Goal: Task Accomplishment & Management: Use online tool/utility

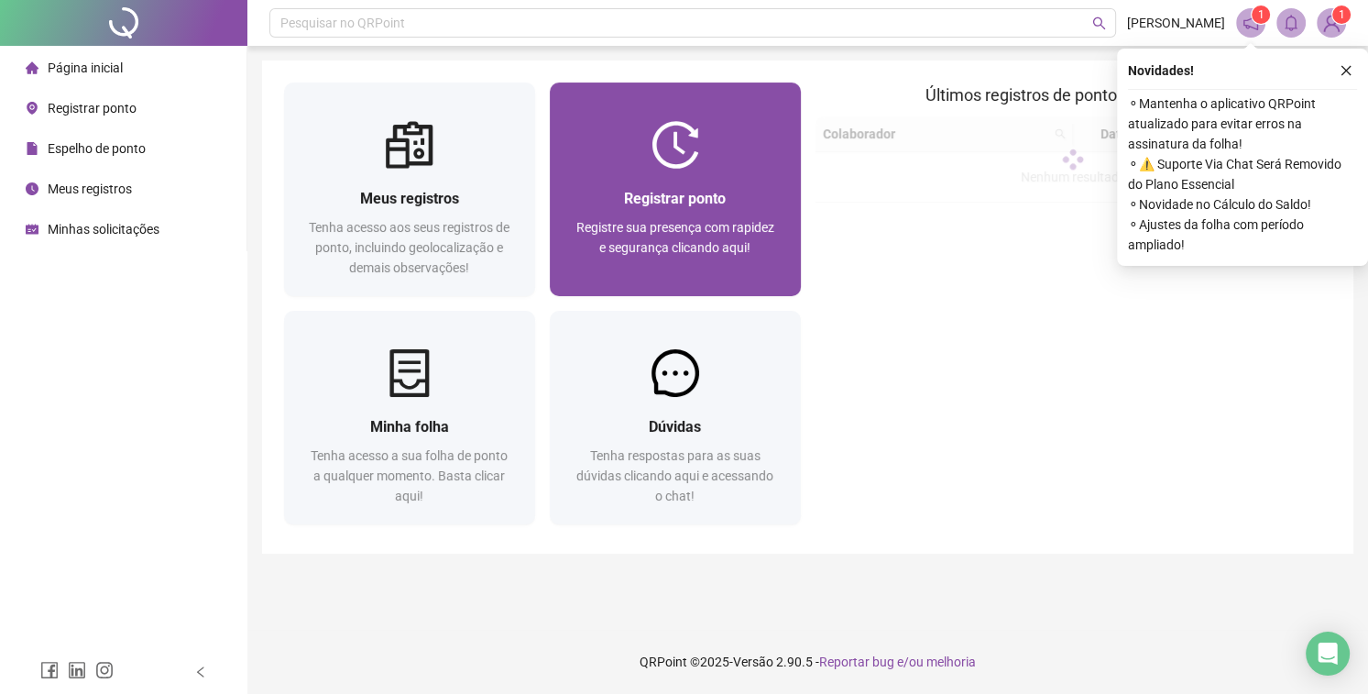
click at [750, 181] on div "Registrar ponto Registre sua presença com rapidez e segurança clicando aqui!" at bounding box center [675, 232] width 251 height 127
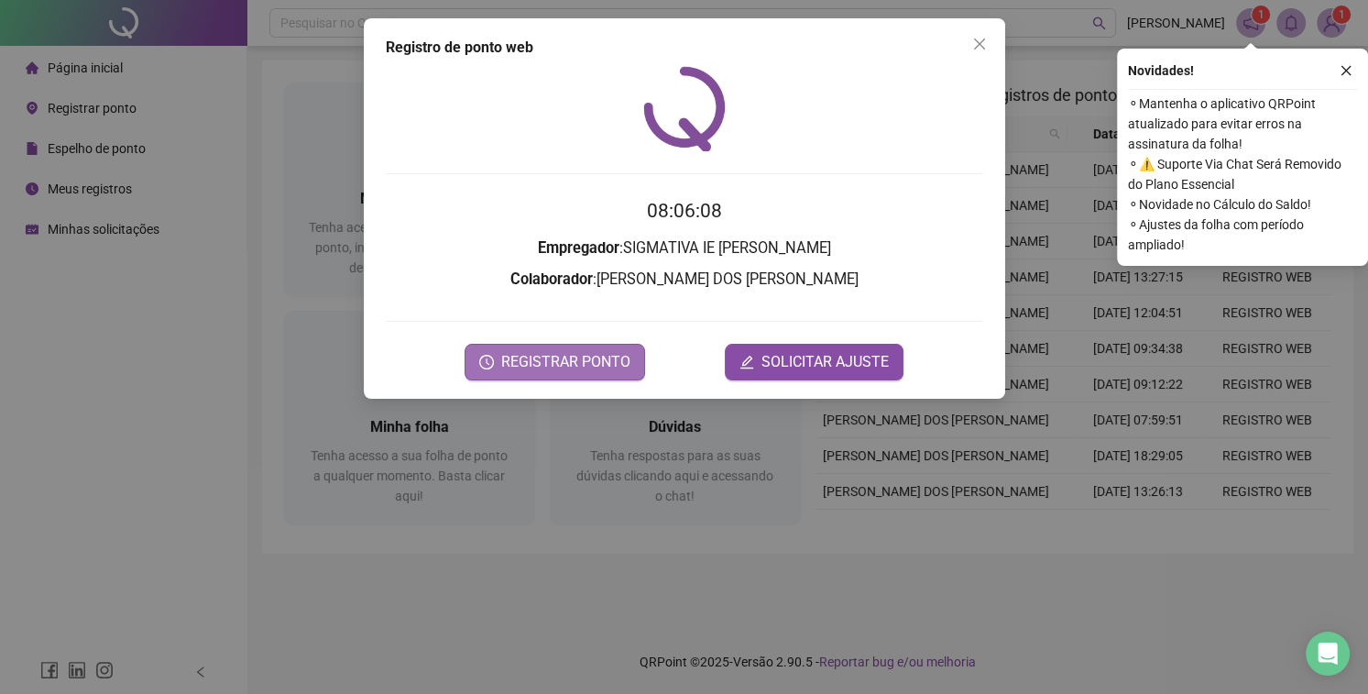
click at [528, 344] on button "REGISTRAR PONTO" at bounding box center [555, 362] width 181 height 37
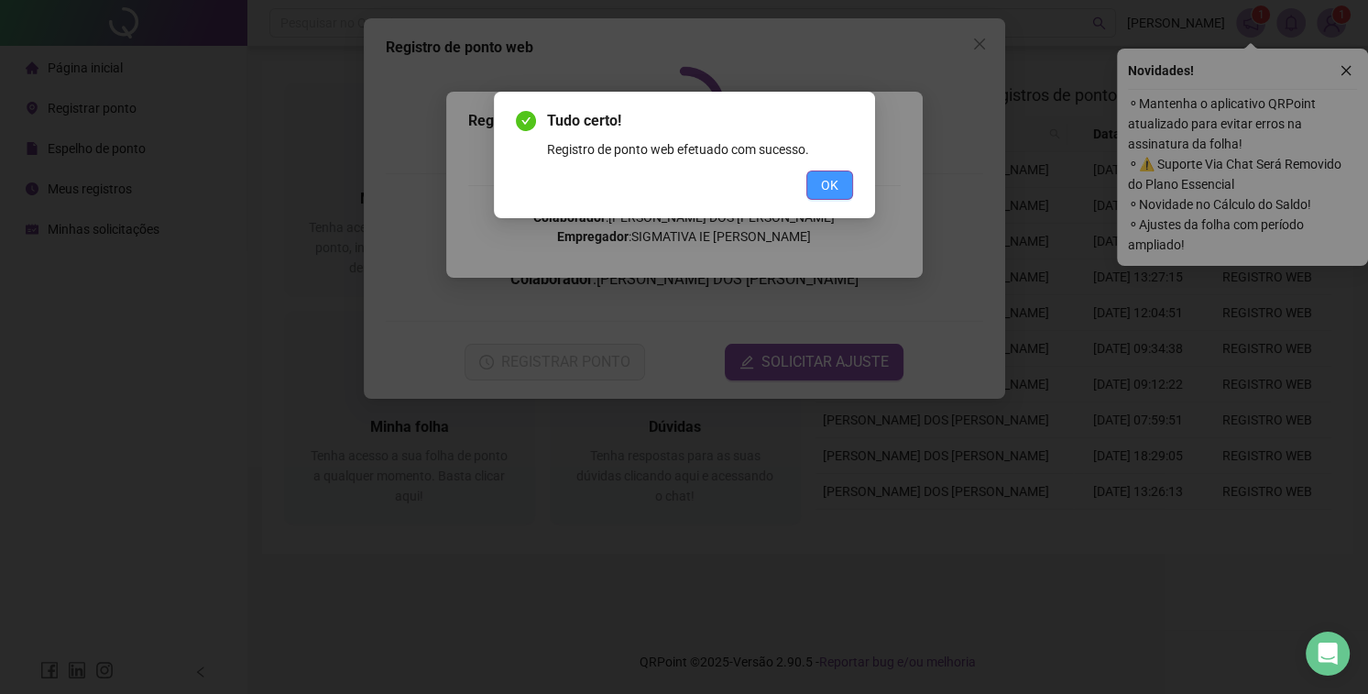
click at [835, 178] on span "OK" at bounding box center [829, 185] width 17 height 20
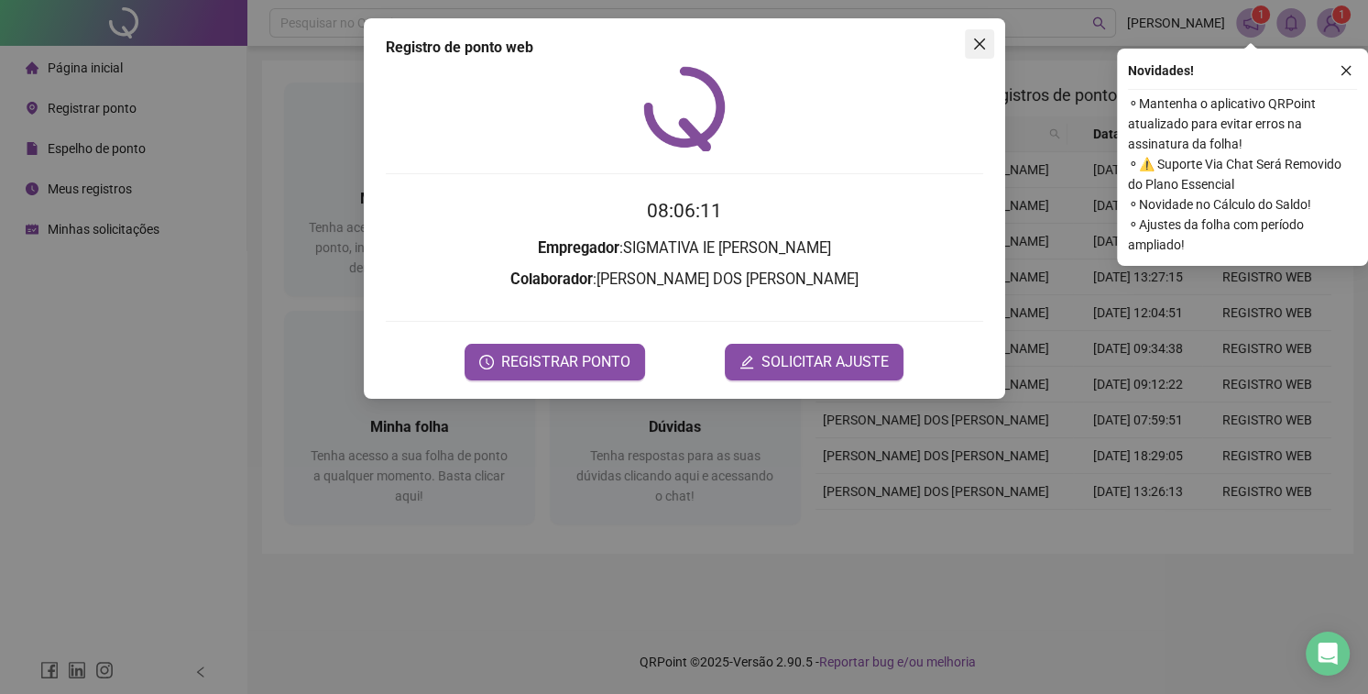
click at [982, 42] on icon "close" at bounding box center [979, 44] width 15 height 15
